Goal: Task Accomplishment & Management: Complete application form

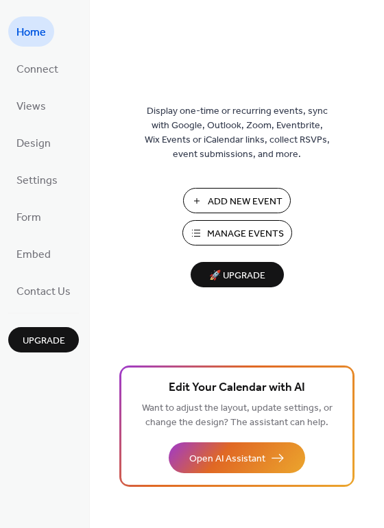
click at [209, 202] on span "Add New Event" at bounding box center [245, 202] width 75 height 14
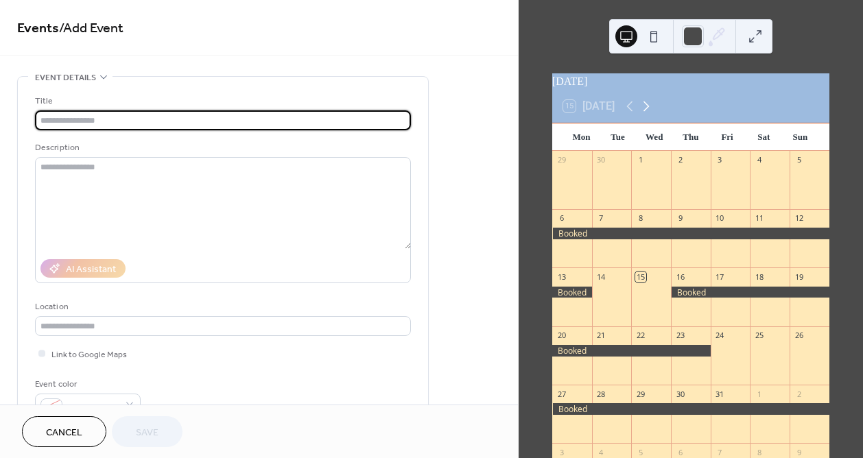
click at [650, 112] on icon at bounding box center [647, 107] width 6 height 10
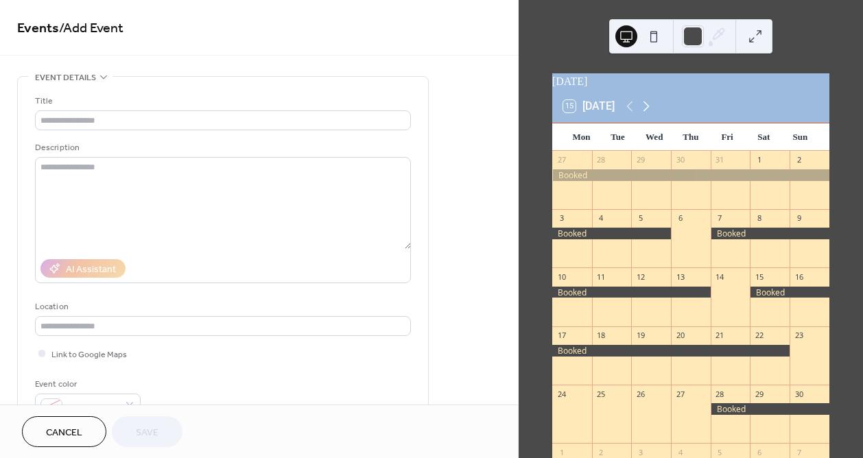
click at [650, 112] on icon at bounding box center [647, 107] width 6 height 10
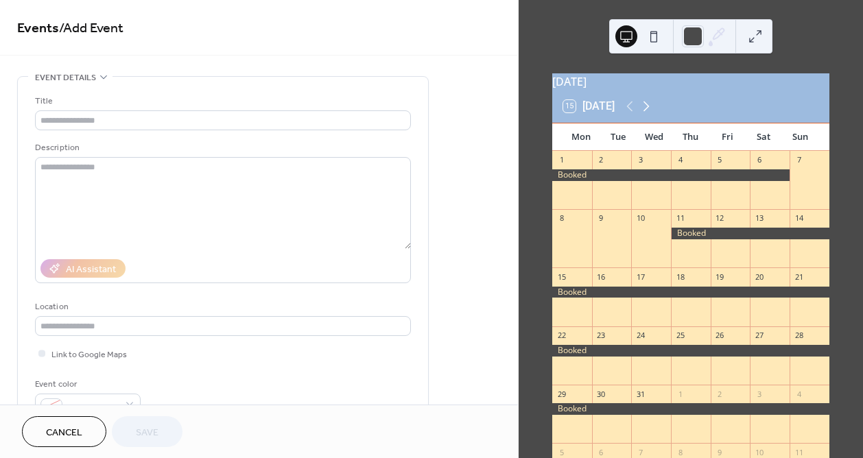
click at [650, 112] on icon at bounding box center [647, 107] width 6 height 10
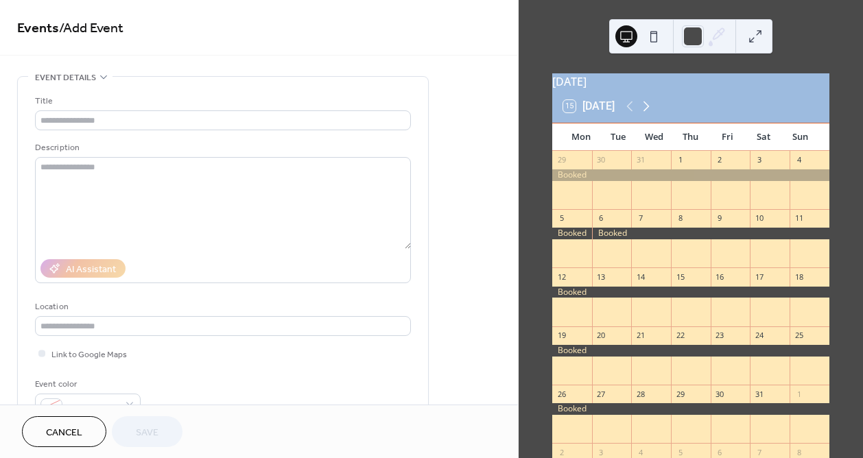
click at [650, 112] on icon at bounding box center [647, 107] width 6 height 10
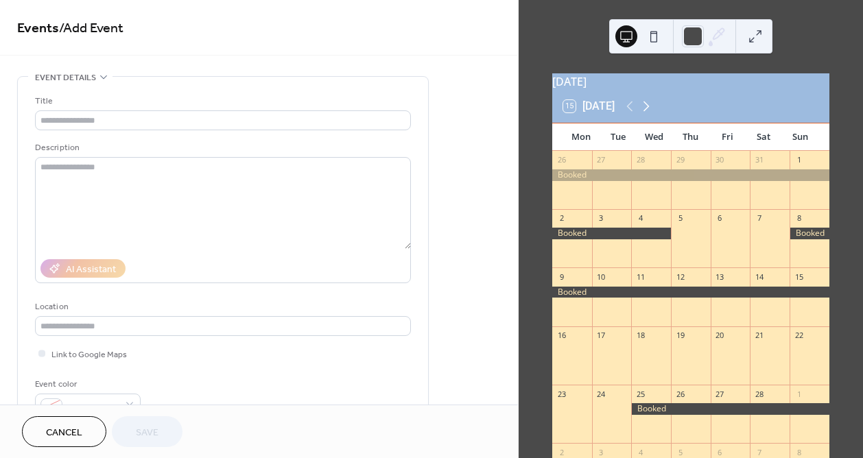
click at [650, 112] on icon at bounding box center [647, 107] width 6 height 10
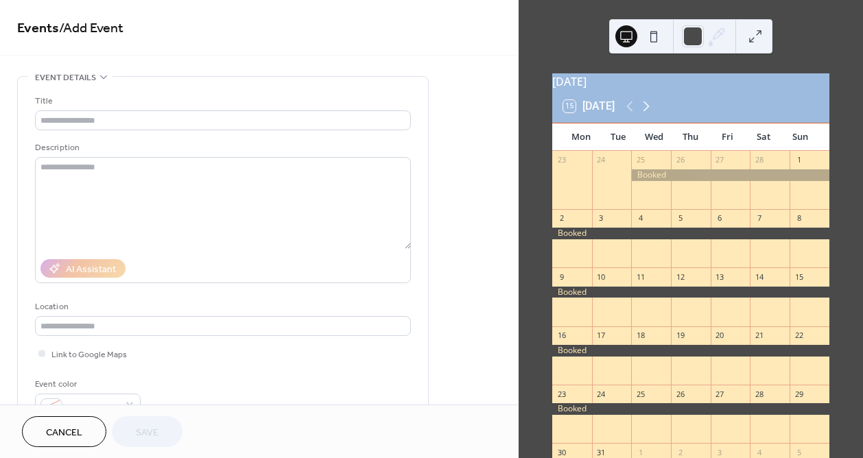
click at [650, 112] on icon at bounding box center [647, 107] width 6 height 10
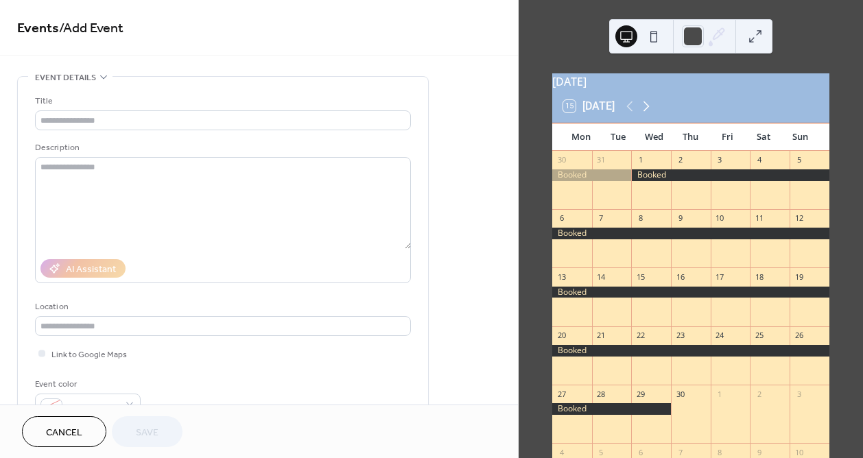
click at [650, 112] on icon at bounding box center [647, 107] width 6 height 10
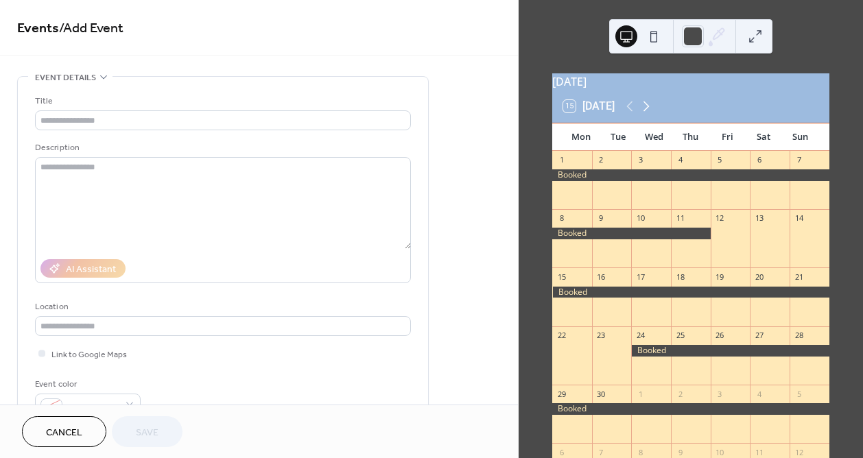
click at [650, 112] on icon at bounding box center [647, 107] width 6 height 10
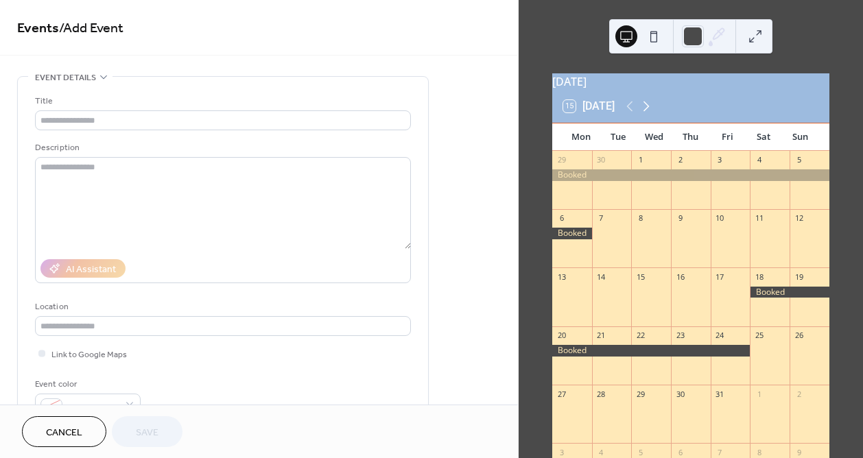
click at [650, 112] on icon at bounding box center [647, 107] width 6 height 10
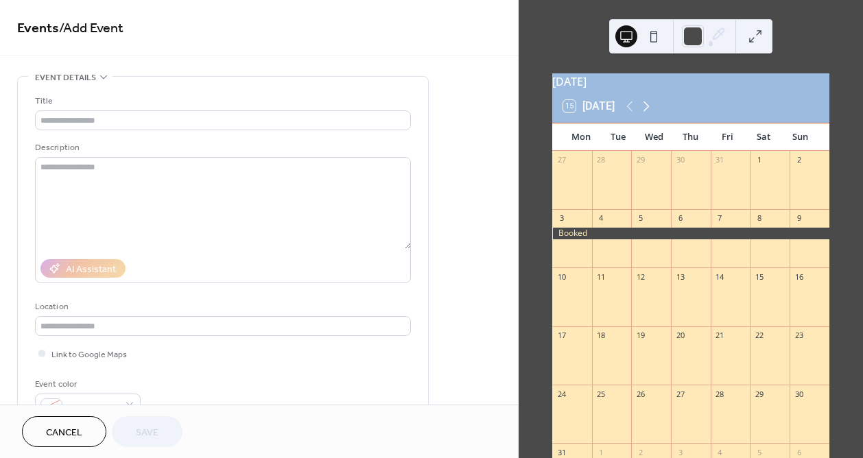
click at [650, 112] on icon at bounding box center [647, 107] width 6 height 10
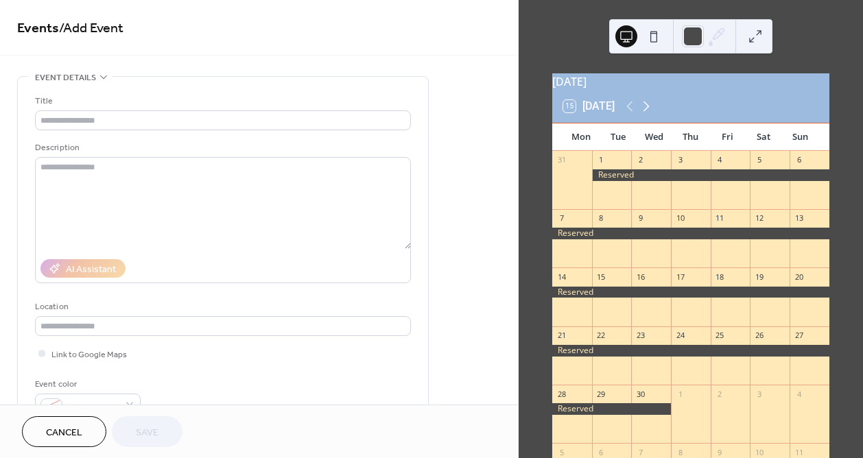
click at [650, 112] on icon at bounding box center [647, 107] width 6 height 10
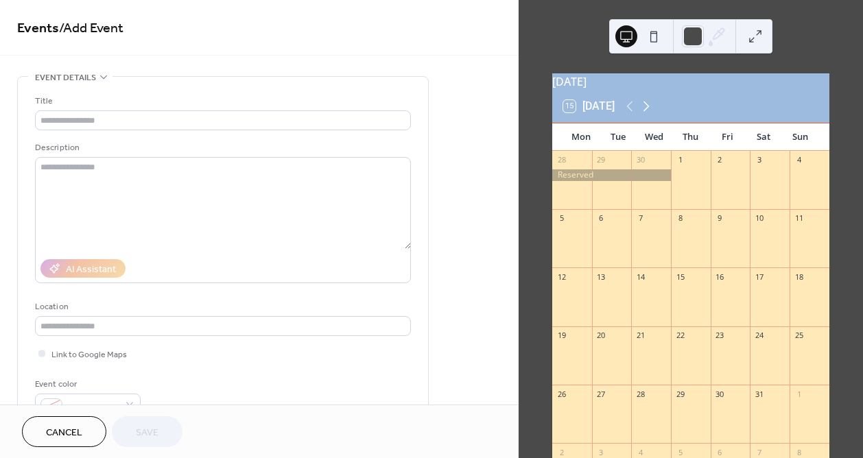
click at [650, 112] on icon at bounding box center [647, 107] width 6 height 10
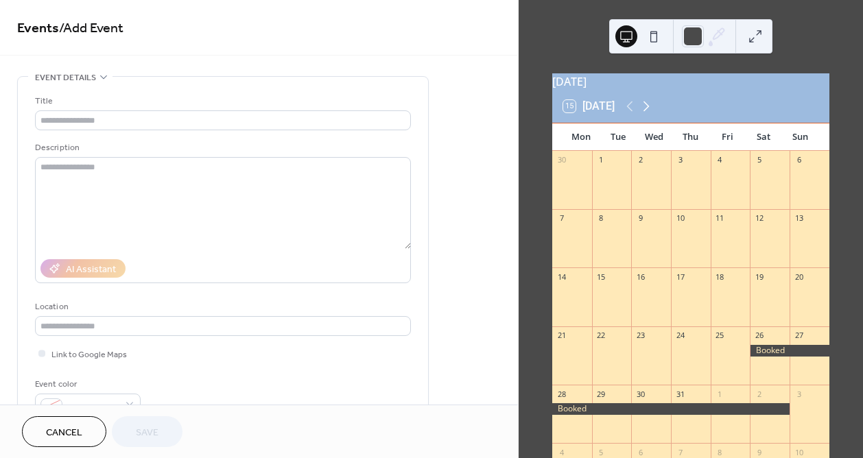
click at [650, 112] on icon at bounding box center [647, 107] width 6 height 10
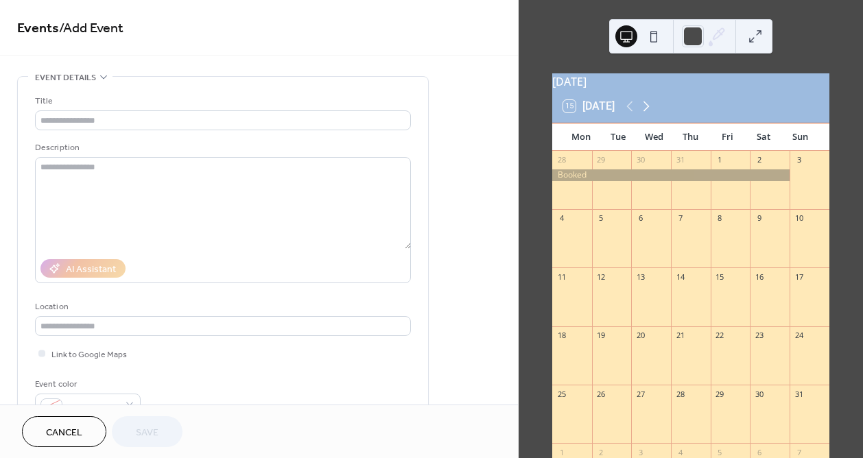
click at [650, 112] on icon at bounding box center [647, 107] width 6 height 10
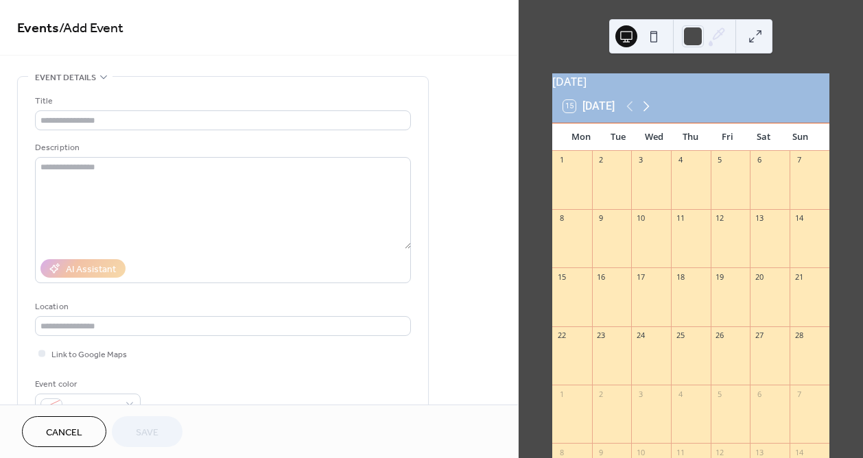
click at [650, 112] on icon at bounding box center [647, 107] width 6 height 10
click at [721, 247] on div at bounding box center [731, 245] width 40 height 35
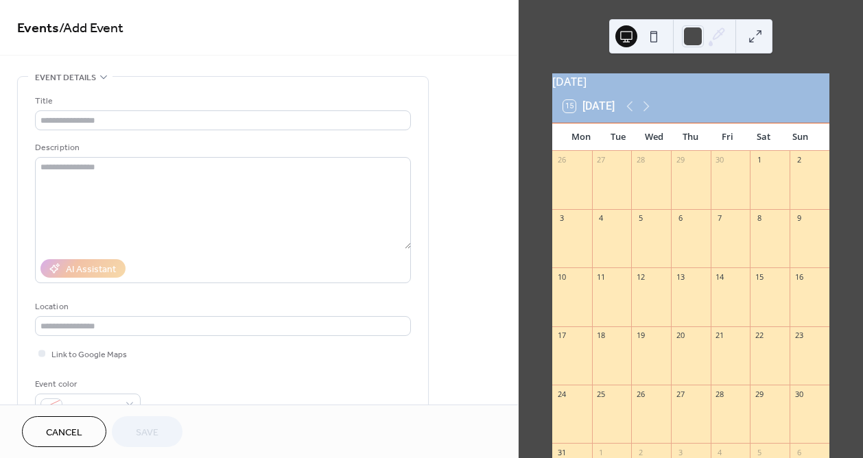
click at [724, 255] on div at bounding box center [731, 245] width 40 height 35
click at [724, 254] on div at bounding box center [731, 245] width 40 height 35
click at [725, 228] on div "7" at bounding box center [731, 218] width 40 height 19
click at [601, 113] on button "15 [DATE]" at bounding box center [589, 106] width 61 height 19
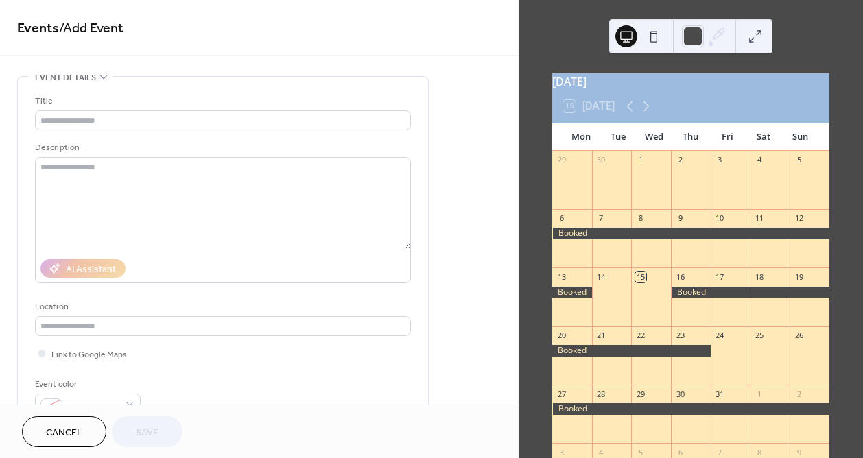
scroll to position [85, 0]
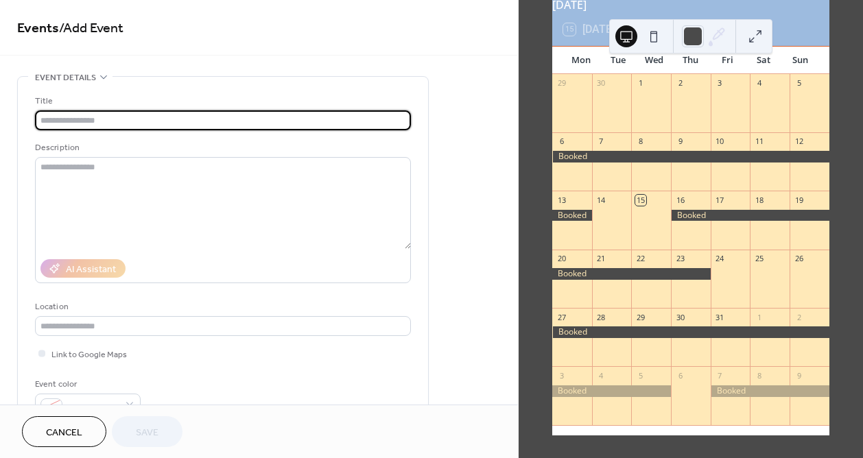
click at [82, 119] on input "text" at bounding box center [223, 120] width 376 height 20
type input "******"
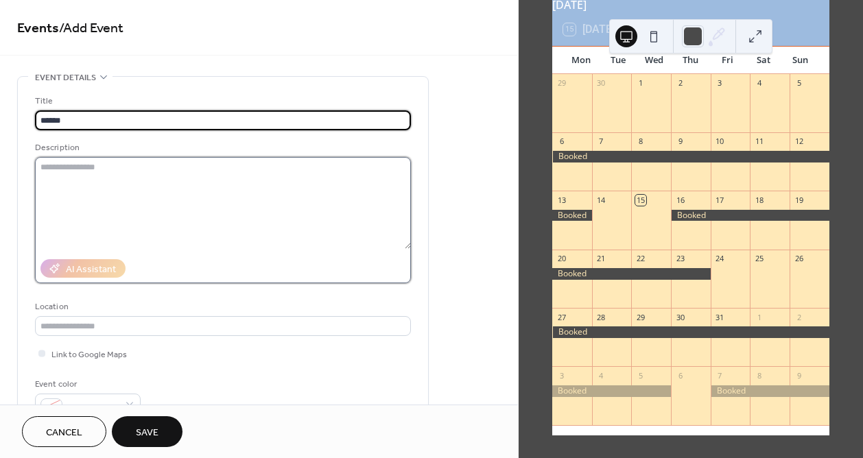
click at [69, 172] on textarea at bounding box center [223, 203] width 376 height 92
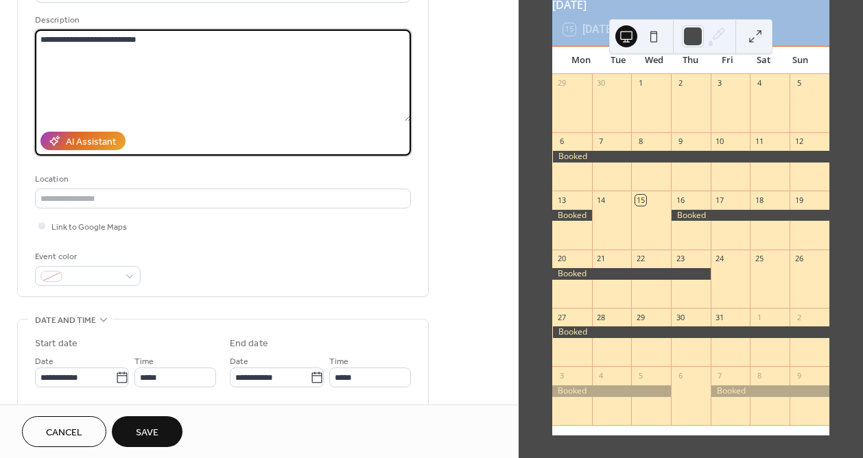
scroll to position [145, 0]
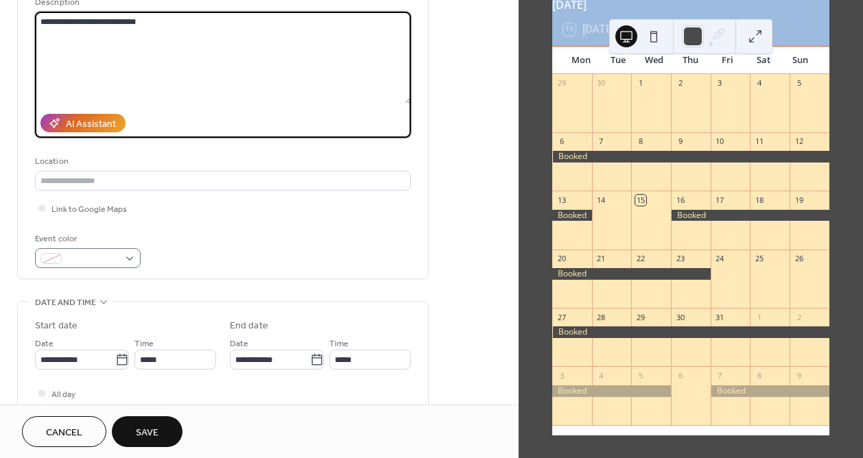
type textarea "**********"
click at [52, 258] on div at bounding box center [51, 258] width 22 height 11
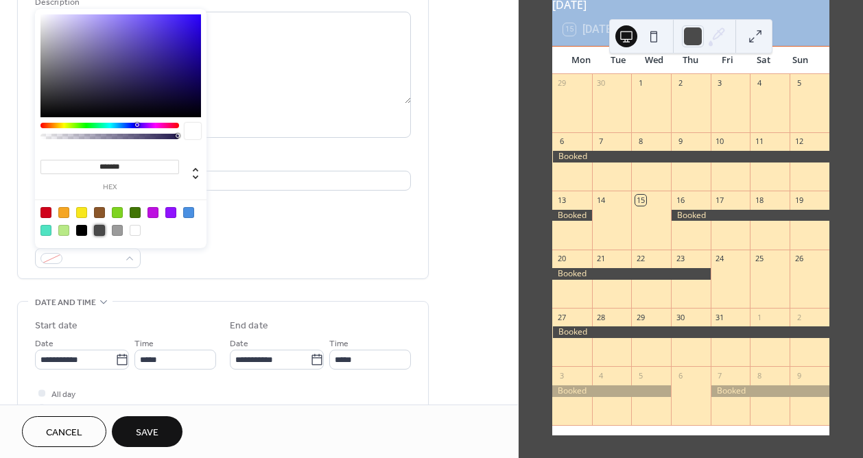
click at [101, 232] on div at bounding box center [99, 230] width 11 height 11
type input "*******"
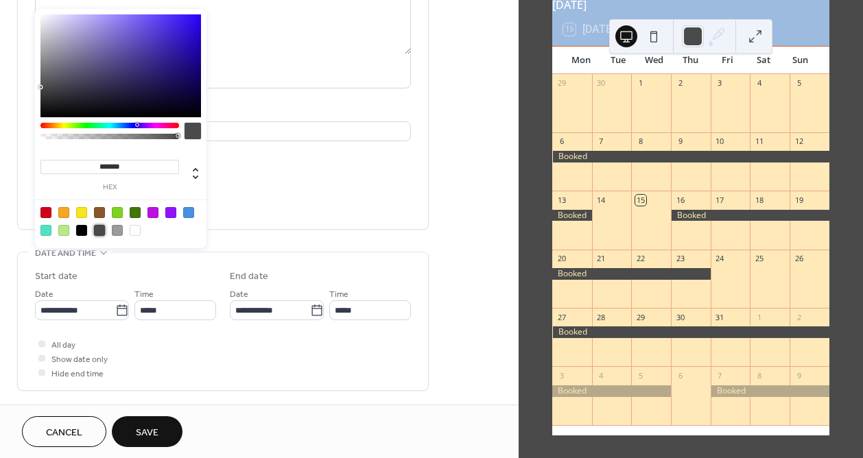
scroll to position [217, 0]
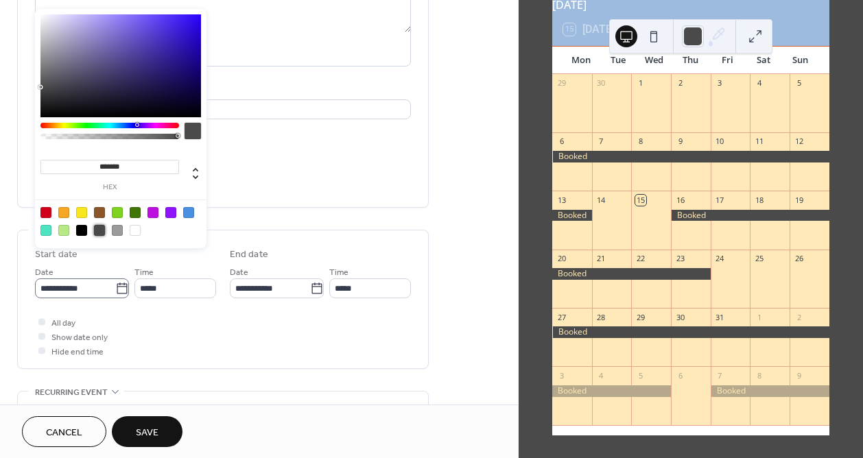
click at [119, 287] on icon at bounding box center [122, 289] width 14 height 14
click at [115, 287] on input "**********" at bounding box center [75, 289] width 80 height 20
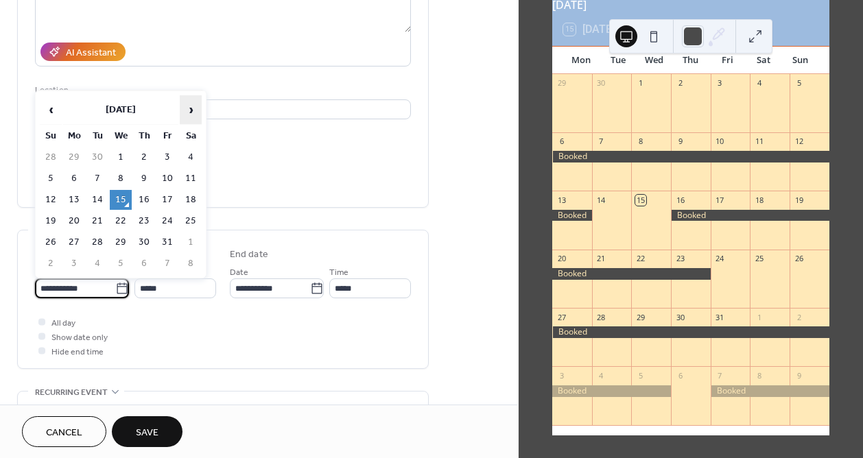
click at [195, 110] on span "›" at bounding box center [190, 109] width 21 height 27
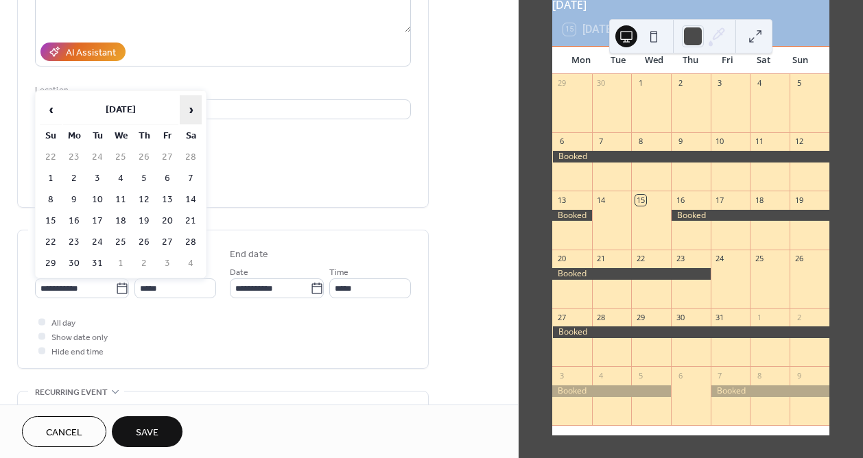
click at [195, 110] on span "›" at bounding box center [190, 109] width 21 height 27
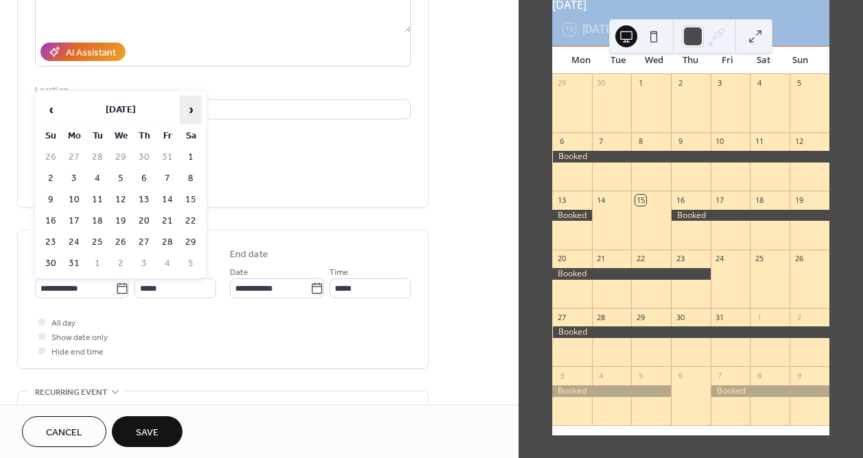
click at [195, 110] on span "›" at bounding box center [190, 109] width 21 height 27
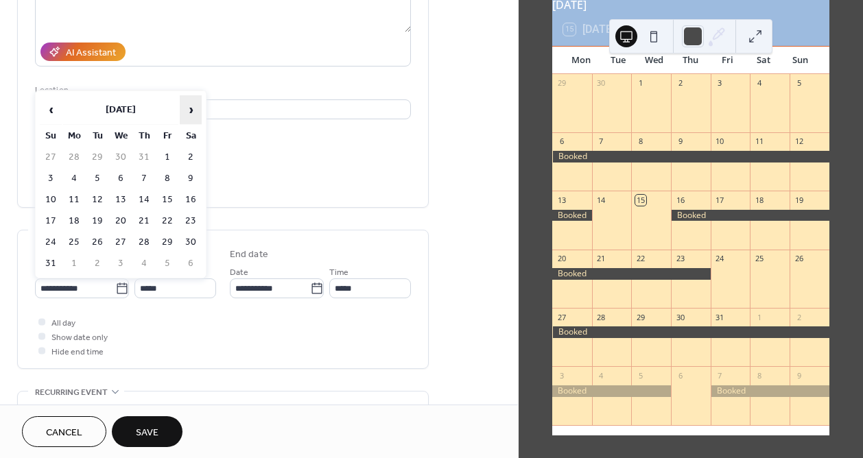
click at [195, 110] on span "›" at bounding box center [190, 109] width 21 height 27
click at [169, 176] on td "7" at bounding box center [167, 179] width 22 height 20
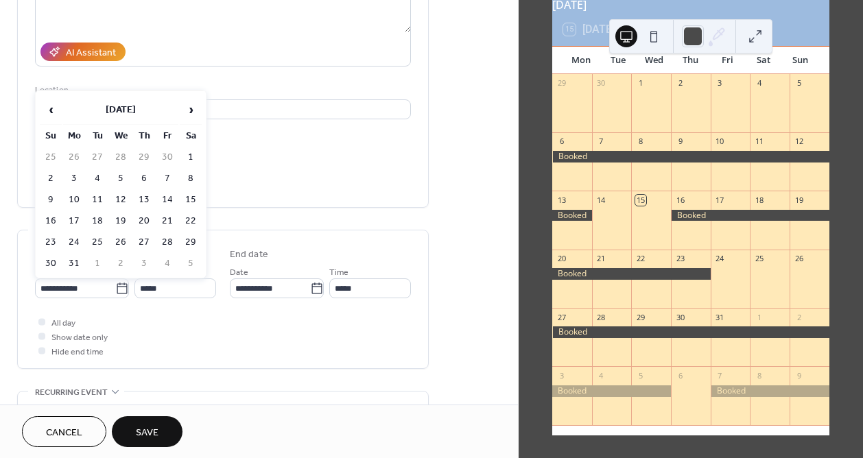
type input "**********"
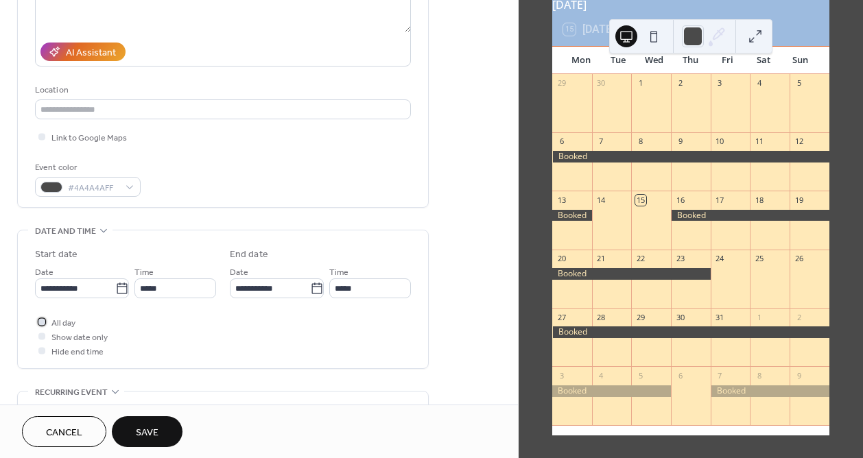
click at [45, 322] on div at bounding box center [41, 321] width 7 height 7
click at [315, 288] on icon at bounding box center [317, 289] width 14 height 14
click at [310, 288] on input "**********" at bounding box center [270, 289] width 80 height 20
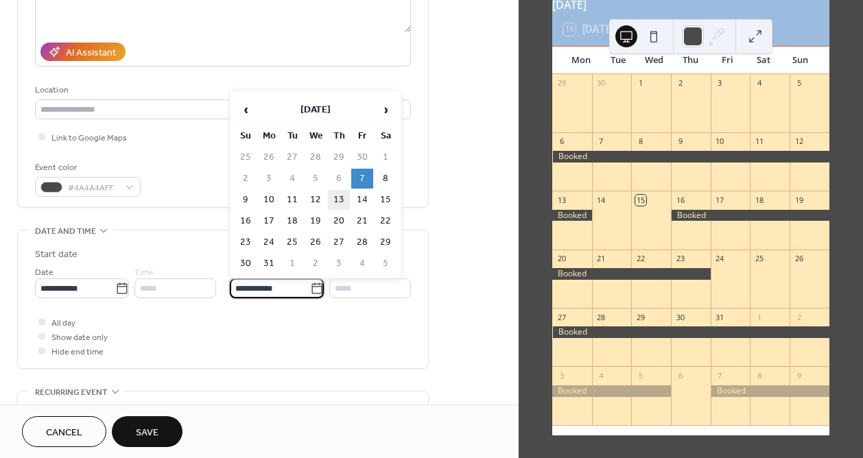
click at [342, 197] on td "13" at bounding box center [339, 200] width 22 height 20
type input "**********"
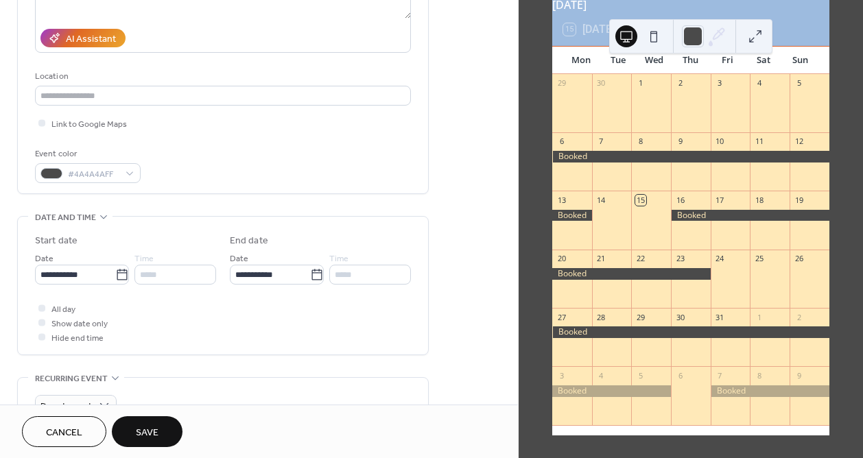
scroll to position [238, 0]
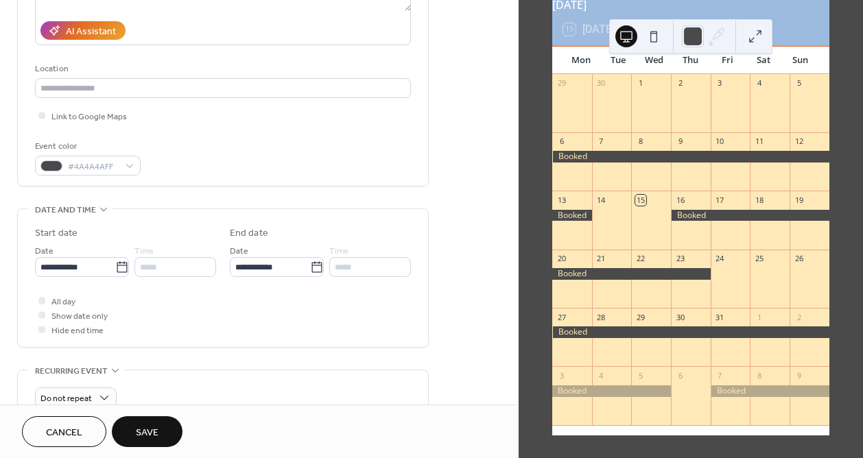
click at [152, 428] on span "Save" at bounding box center [147, 433] width 23 height 14
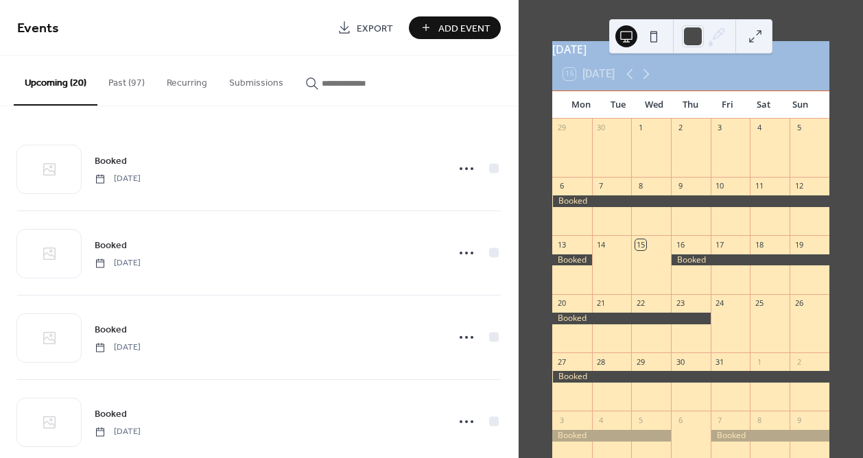
scroll to position [31, 0]
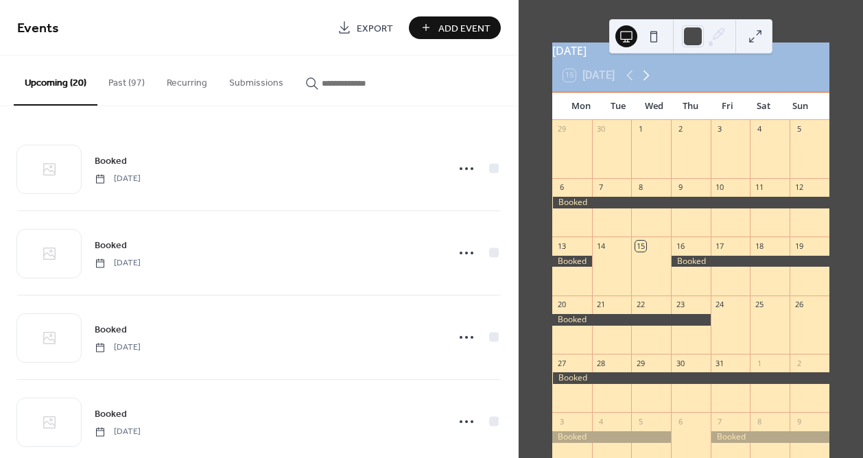
click at [651, 82] on icon at bounding box center [646, 75] width 16 height 16
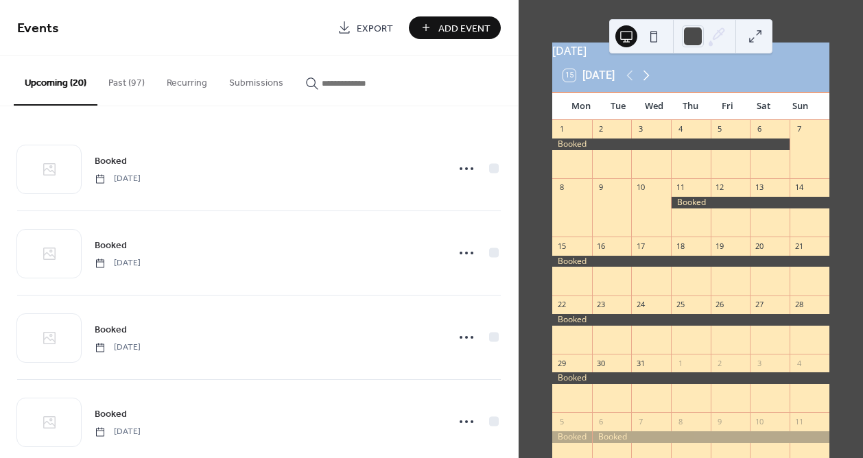
click at [651, 82] on icon at bounding box center [646, 75] width 16 height 16
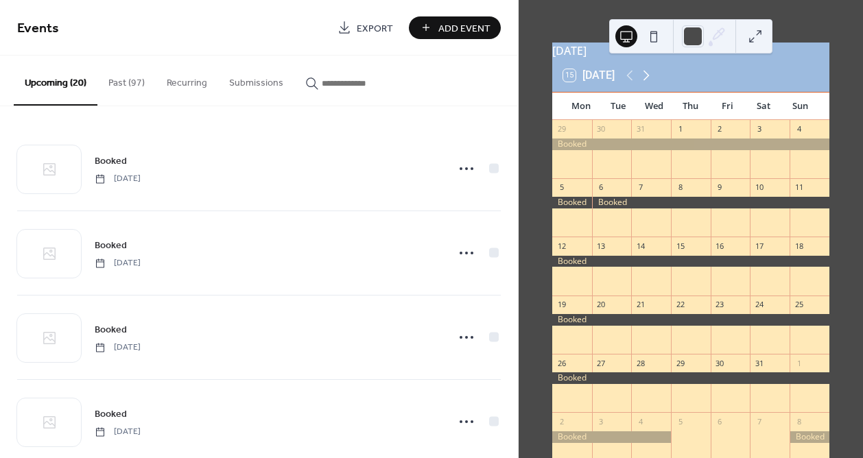
click at [651, 82] on icon at bounding box center [646, 75] width 16 height 16
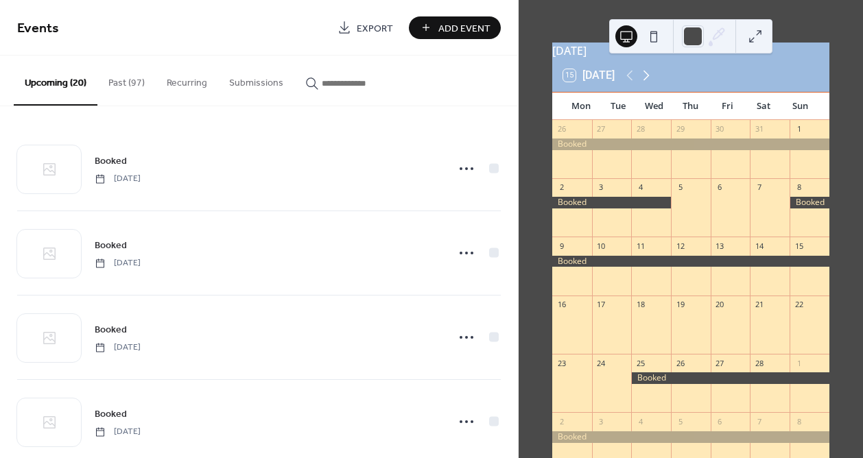
click at [651, 82] on icon at bounding box center [646, 75] width 16 height 16
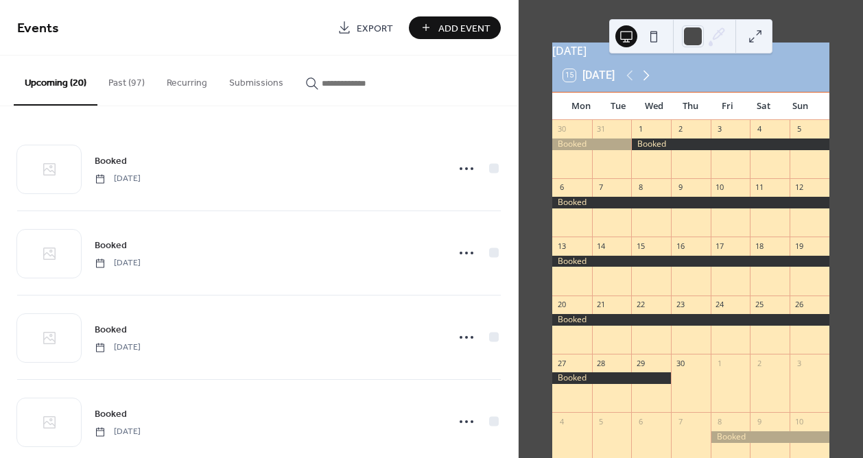
click at [651, 82] on icon at bounding box center [646, 75] width 16 height 16
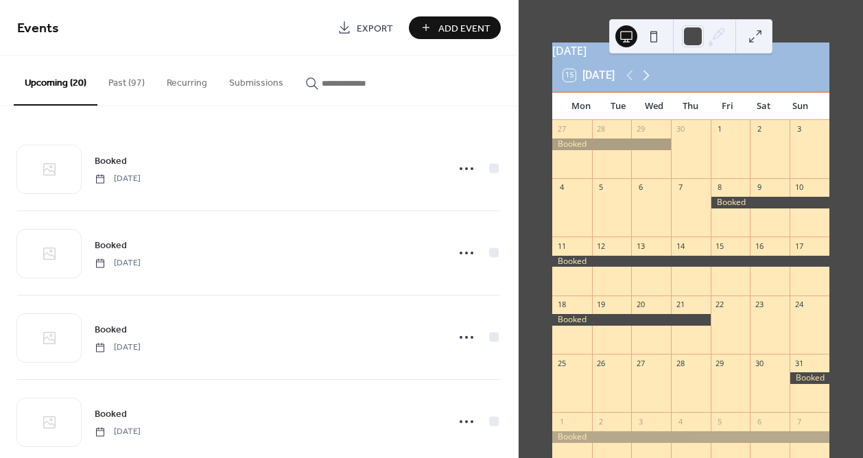
click at [651, 82] on icon at bounding box center [646, 75] width 16 height 16
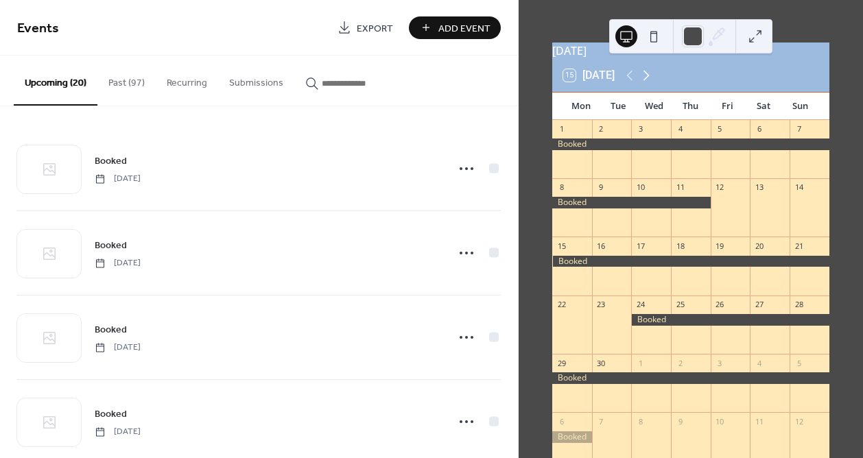
click at [651, 82] on icon at bounding box center [646, 75] width 16 height 16
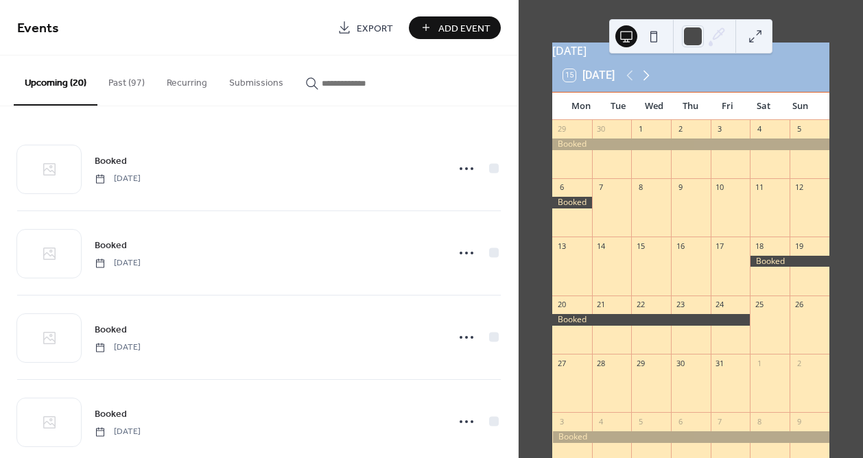
click at [651, 82] on icon at bounding box center [646, 75] width 16 height 16
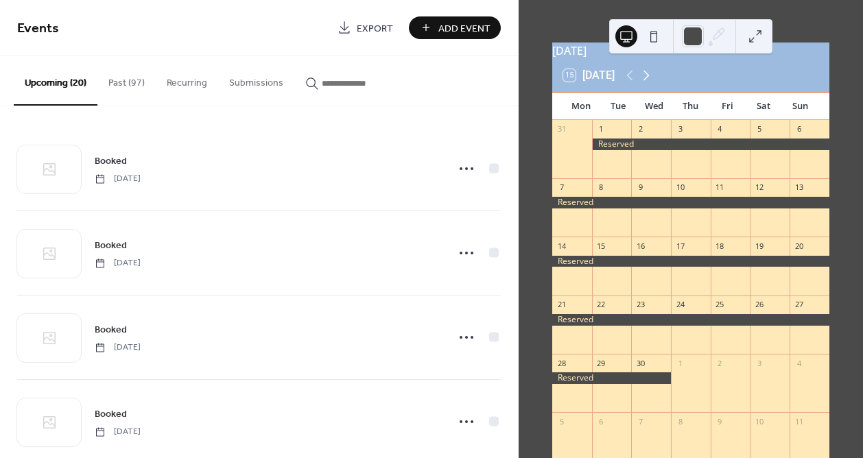
click at [651, 82] on icon at bounding box center [646, 75] width 16 height 16
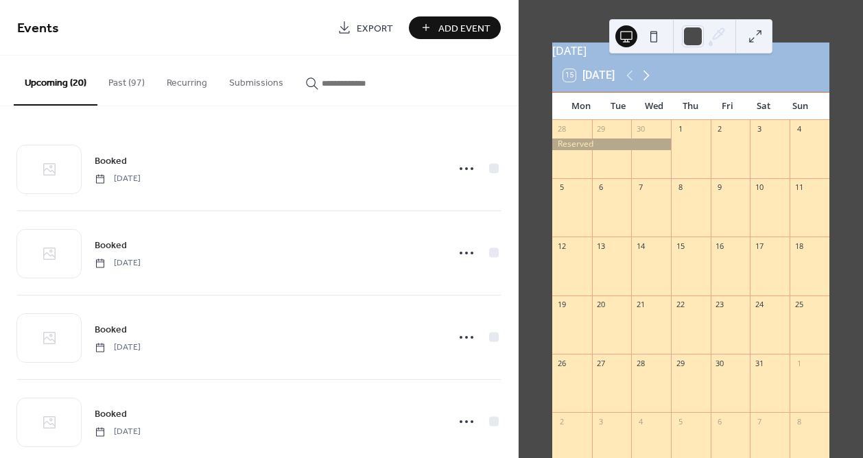
click at [651, 82] on icon at bounding box center [646, 75] width 16 height 16
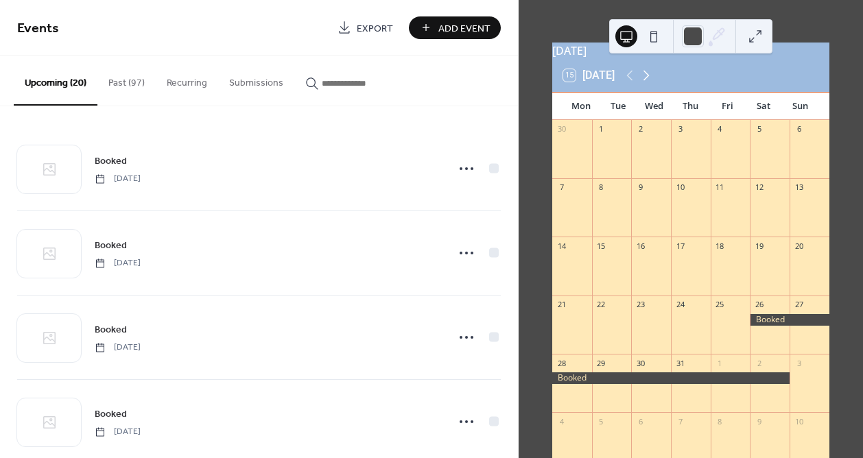
click at [651, 82] on icon at bounding box center [646, 75] width 16 height 16
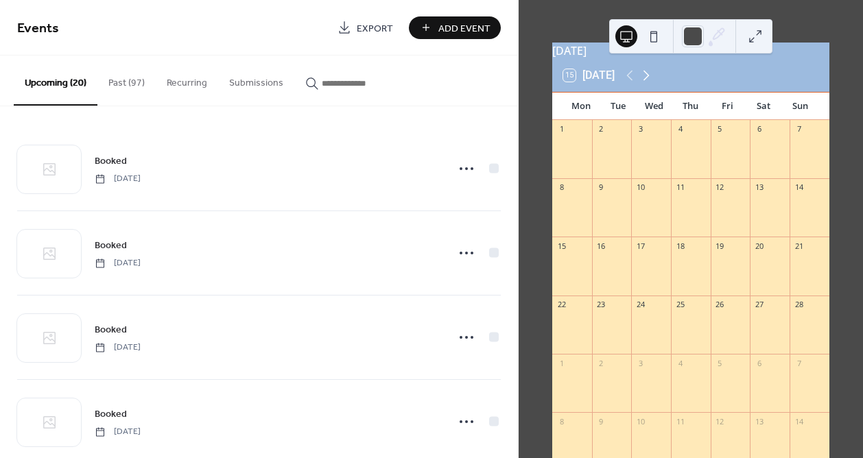
click at [651, 82] on icon at bounding box center [646, 75] width 16 height 16
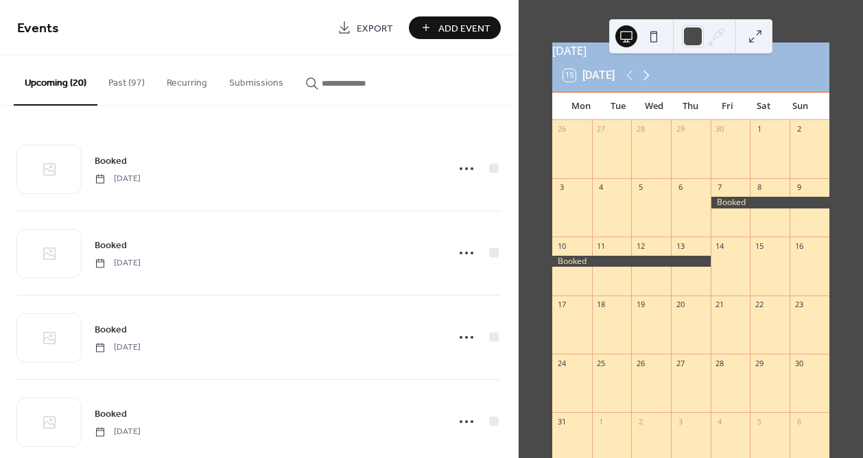
click at [651, 82] on icon at bounding box center [646, 75] width 16 height 16
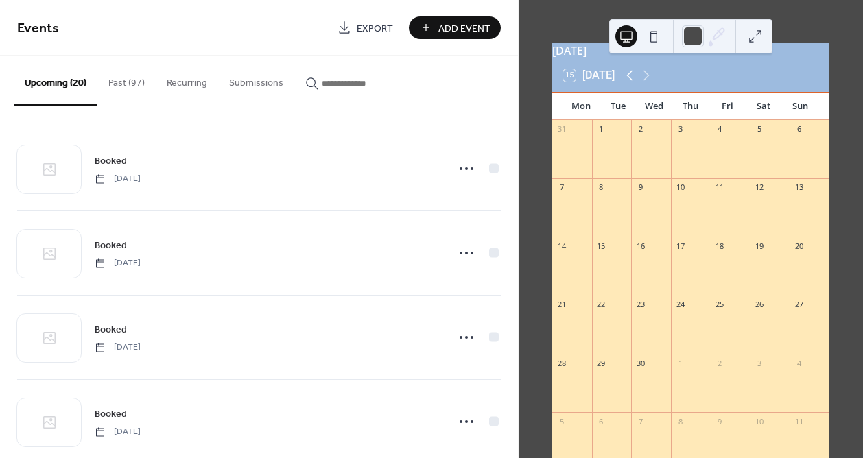
click at [627, 82] on icon at bounding box center [630, 75] width 16 height 16
